Goal: Task Accomplishment & Management: Manage account settings

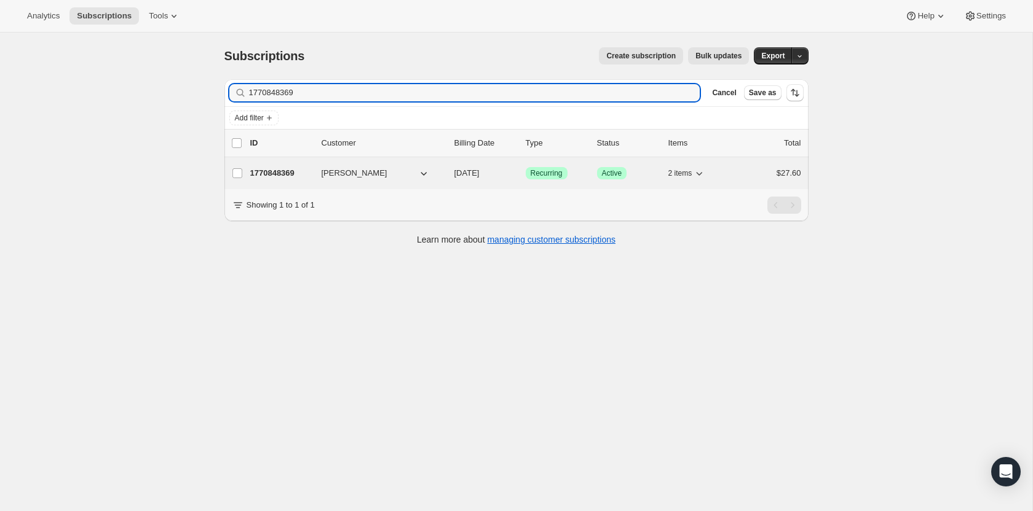
type input "1770848369"
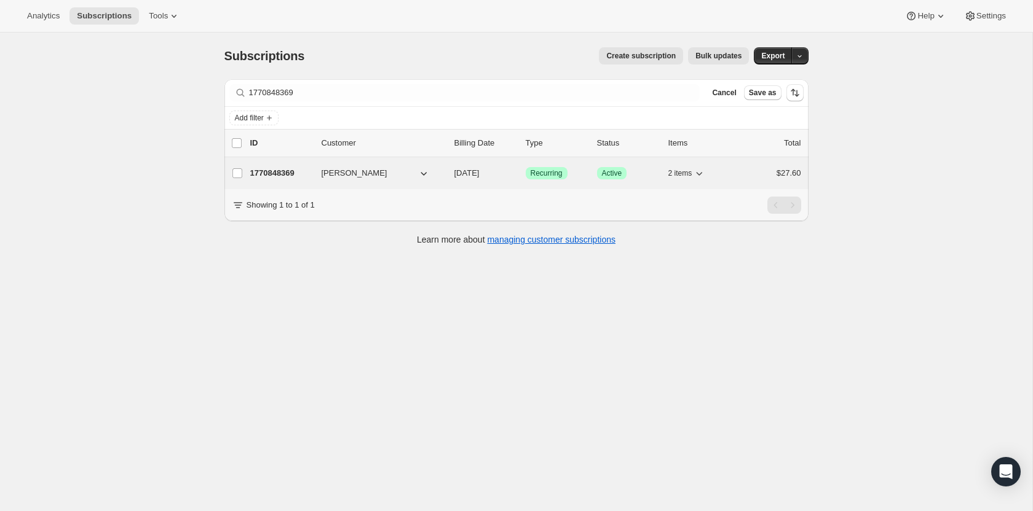
click at [285, 171] on p "1770848369" at bounding box center [280, 173] width 61 height 12
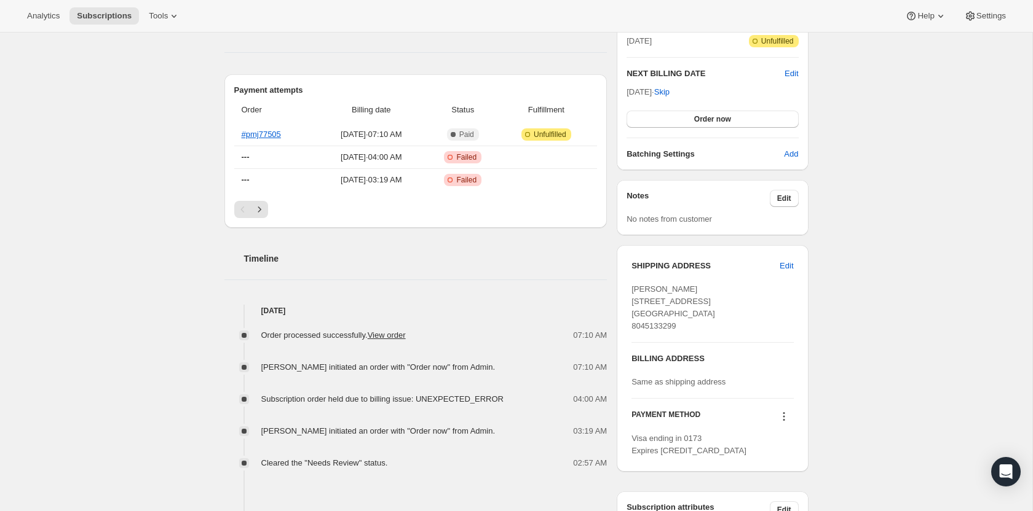
scroll to position [293, 0]
click at [369, 160] on span "[DATE] · 04:00 AM" at bounding box center [371, 158] width 103 height 12
click at [257, 156] on th "---" at bounding box center [275, 157] width 82 height 23
click at [266, 133] on link "#pmj77505" at bounding box center [261, 134] width 39 height 9
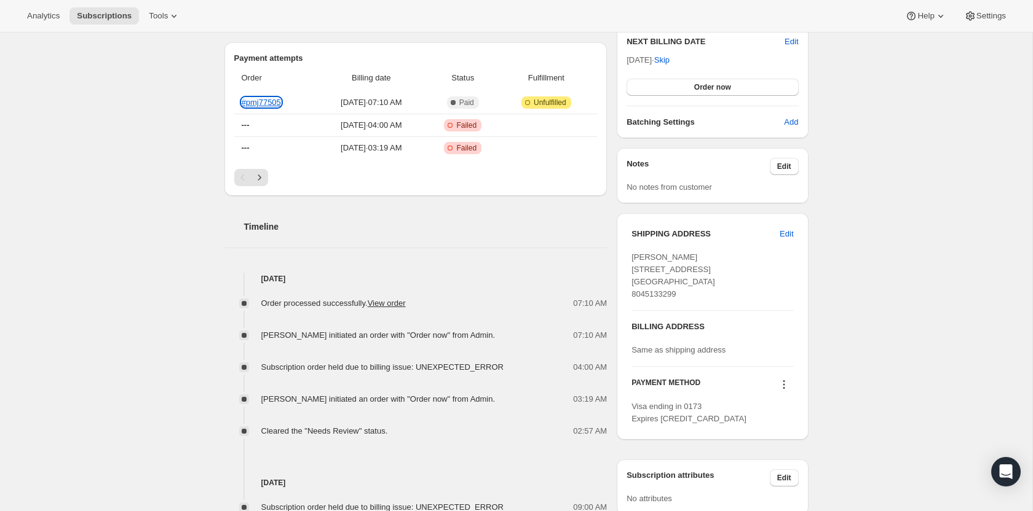
scroll to position [324, 0]
drag, startPoint x: 422, startPoint y: 148, endPoint x: 328, endPoint y: 127, distance: 96.9
click at [328, 127] on tbody "#pmj77505 [DATE] · 07:10 AM Complete Paid Attention Incomplete Unfulfilled --- …" at bounding box center [415, 127] width 363 height 68
click at [114, 209] on div "Subscription #1770848369. This page is ready Subscription #1770848369 Success R…" at bounding box center [516, 264] width 1032 height 1110
drag, startPoint x: 423, startPoint y: 148, endPoint x: 392, endPoint y: 119, distance: 42.2
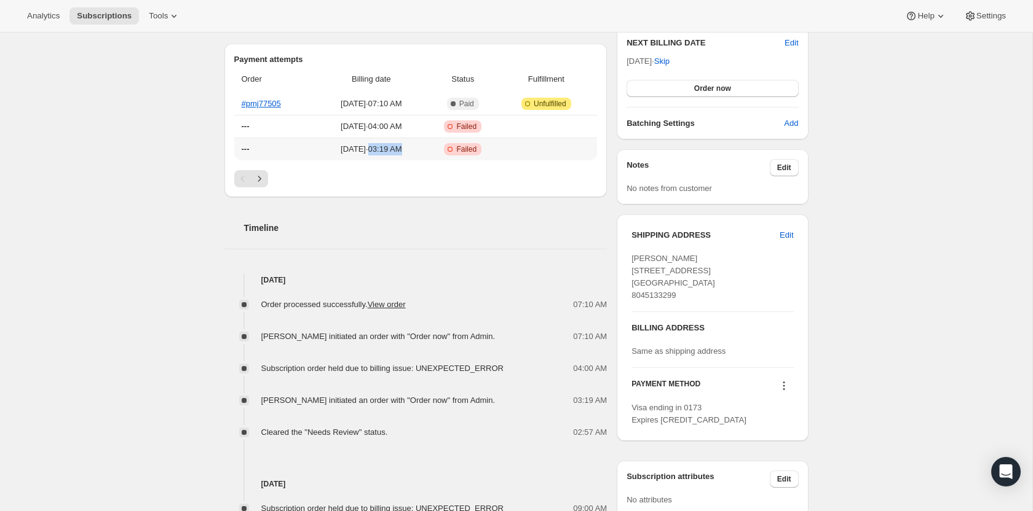
click at [380, 158] on td "[DATE] · 03:19 AM" at bounding box center [371, 149] width 111 height 23
click at [263, 181] on icon "Next" at bounding box center [259, 179] width 12 height 12
click at [243, 175] on icon "Previous" at bounding box center [243, 179] width 12 height 12
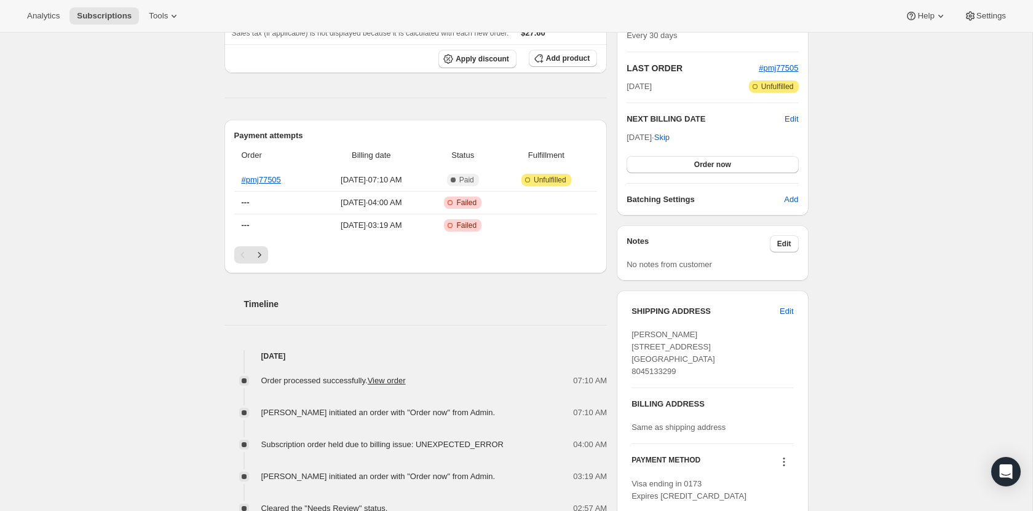
scroll to position [236, 0]
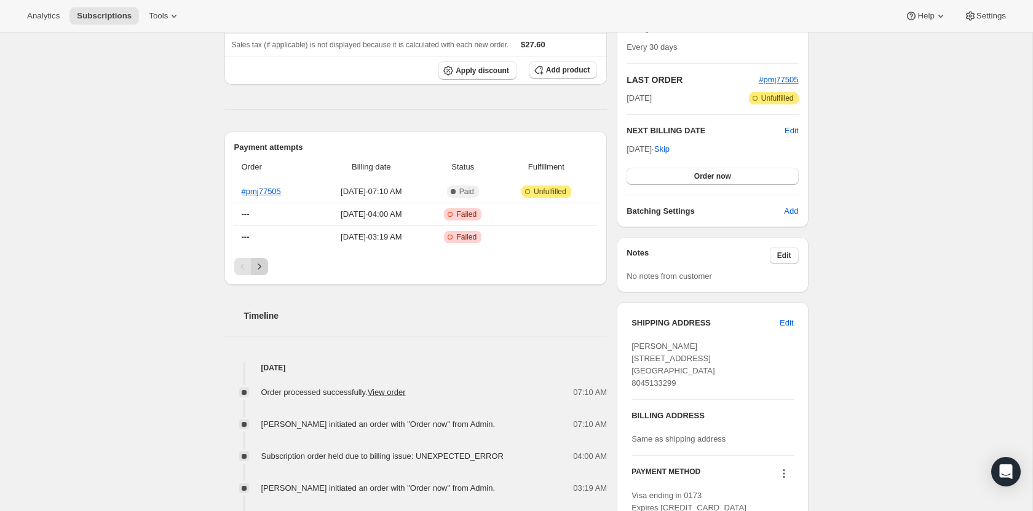
click at [258, 262] on icon "Next" at bounding box center [259, 267] width 12 height 12
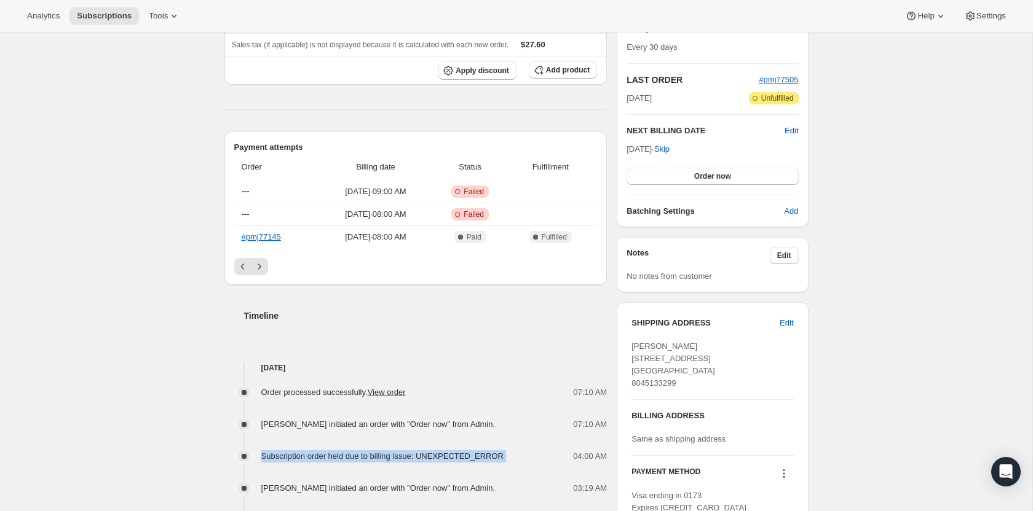
drag, startPoint x: 499, startPoint y: 457, endPoint x: 261, endPoint y: 460, distance: 237.9
click at [261, 460] on div "Subscription order held due to billing issue: UNEXPECTED_ERROR 04:00 AM" at bounding box center [415, 457] width 383 height 12
copy span "Subscription order held due to billing issue: UNEXPECTED_ERROR"
drag, startPoint x: 294, startPoint y: 243, endPoint x: 238, endPoint y: 242, distance: 55.3
click at [238, 242] on th "#pmj77145" at bounding box center [276, 237] width 84 height 23
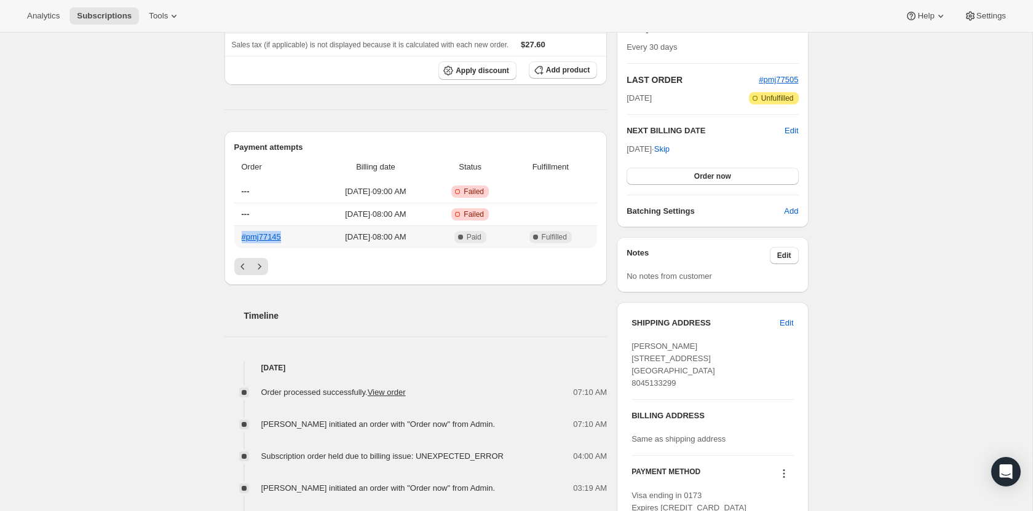
copy link "#pmj77145"
